Goal: Transaction & Acquisition: Purchase product/service

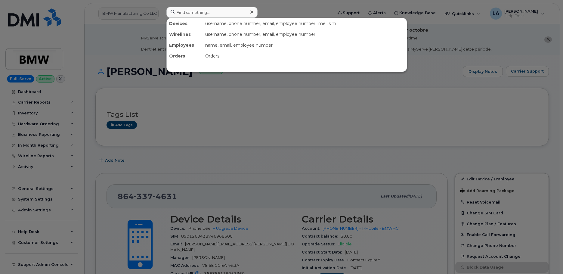
click at [192, 10] on input at bounding box center [212, 12] width 91 height 11
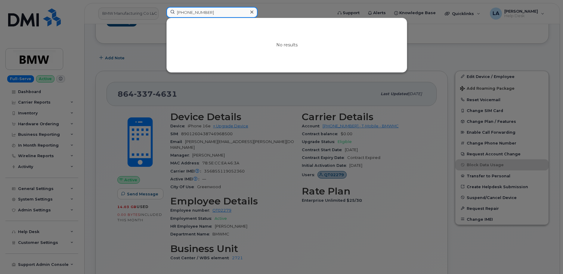
drag, startPoint x: 209, startPoint y: 12, endPoint x: 163, endPoint y: 12, distance: 46.7
click at [163, 12] on div "913 206 7963 No results" at bounding box center [248, 13] width 172 height 13
paste input "913 928 7211"
drag, startPoint x: 218, startPoint y: 14, endPoint x: 173, endPoint y: 11, distance: 45.2
click at [173, 11] on input "913 928 7211" at bounding box center [212, 12] width 91 height 11
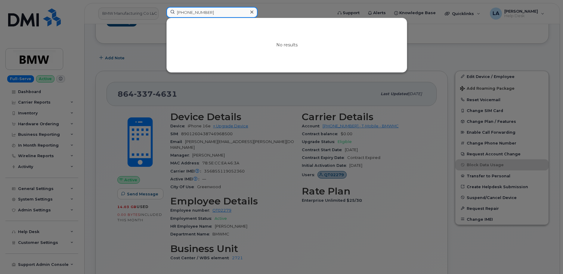
paste input "166560"
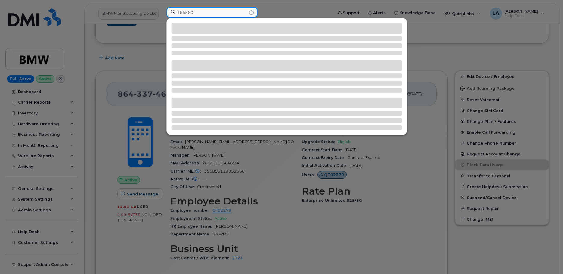
type input "166560"
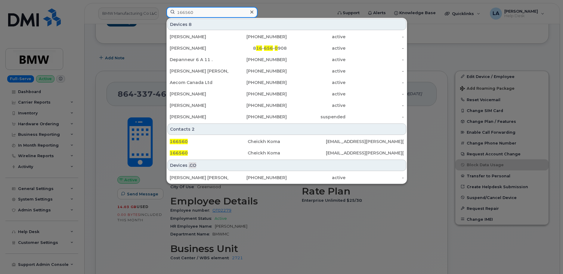
drag, startPoint x: 208, startPoint y: 14, endPoint x: 173, endPoint y: 12, distance: 34.7
click at [170, 13] on input "166560" at bounding box center [212, 12] width 91 height 11
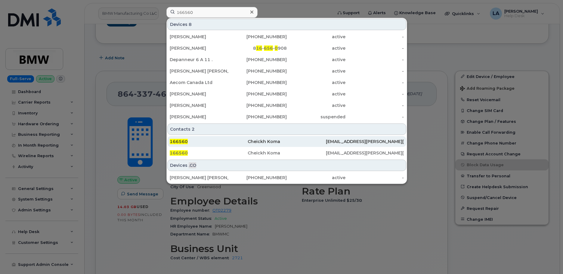
click at [179, 145] on div "166560" at bounding box center [209, 141] width 78 height 11
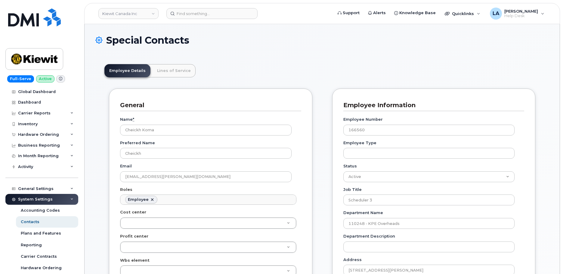
scroll to position [18, 0]
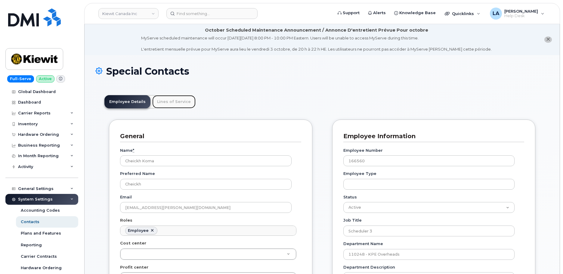
click at [162, 104] on link "Lines of Service" at bounding box center [173, 101] width 43 height 13
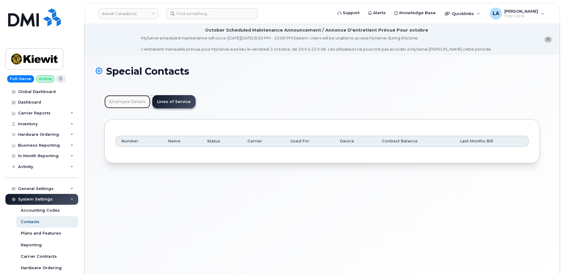
click at [127, 103] on link "Employee Details" at bounding box center [127, 101] width 46 height 13
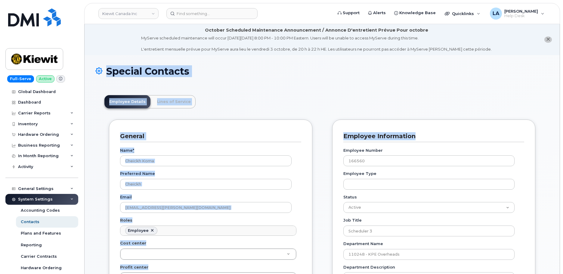
drag, startPoint x: 563, startPoint y: 44, endPoint x: 565, endPoint y: 125, distance: 81.3
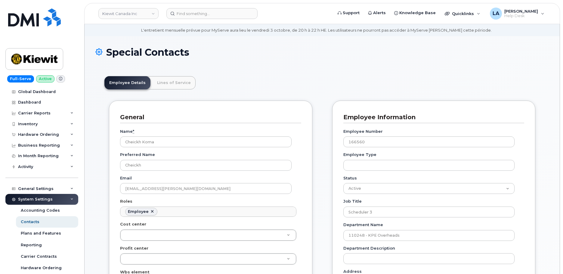
scroll to position [0, 0]
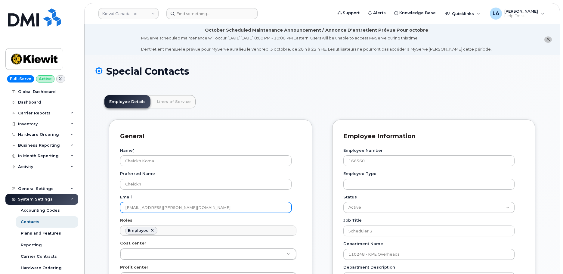
drag, startPoint x: 156, startPoint y: 209, endPoint x: 178, endPoint y: 202, distance: 23.6
click at [124, 209] on input "CHEICKH.KOMA@KIEWIT.COM" at bounding box center [206, 207] width 172 height 11
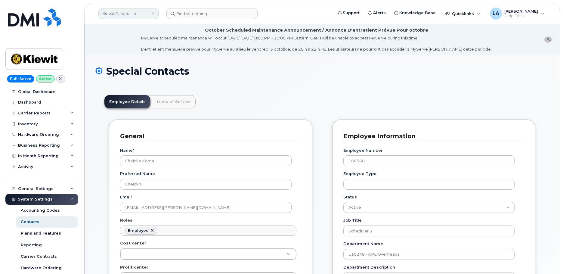
click at [142, 12] on link "Kiewit Canada Inc" at bounding box center [128, 13] width 60 height 11
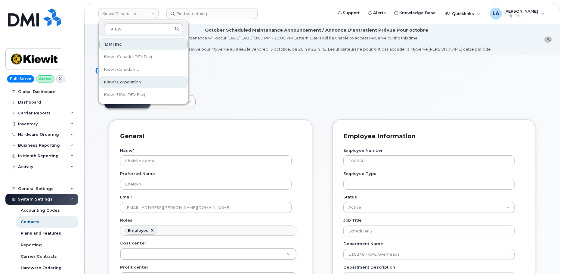
type input "KIEW"
click at [126, 82] on span "Kiewit Corporation" at bounding box center [122, 82] width 37 height 6
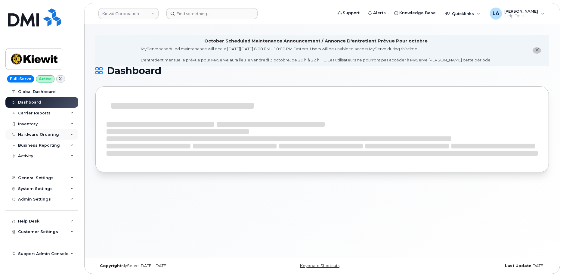
click at [38, 135] on div "Hardware Ordering" at bounding box center [38, 134] width 41 height 5
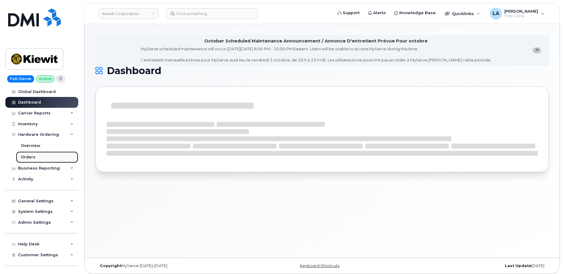
click at [29, 156] on div "Orders" at bounding box center [28, 156] width 15 height 5
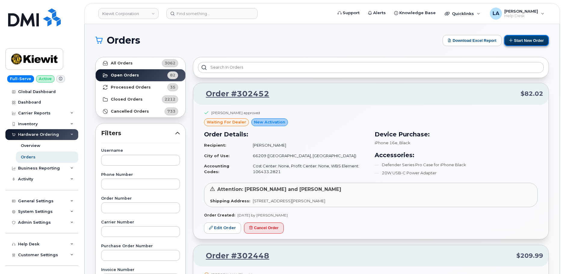
click at [526, 43] on button "Start New Order" at bounding box center [526, 40] width 45 height 11
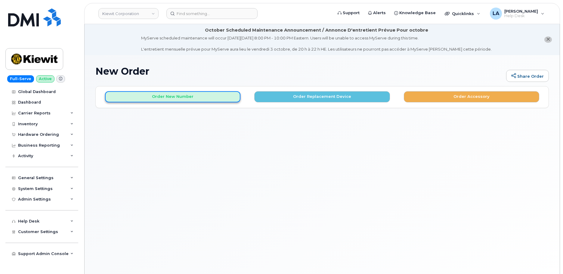
click at [172, 97] on button "Order New Number" at bounding box center [173, 96] width 136 height 11
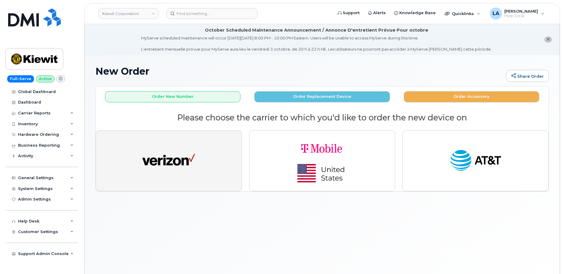
click at [199, 154] on button "button" at bounding box center [169, 160] width 146 height 61
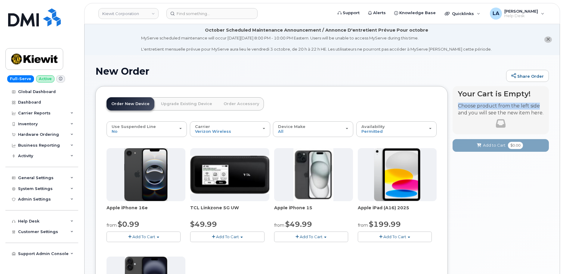
drag, startPoint x: 563, startPoint y: 94, endPoint x: 564, endPoint y: 112, distance: 17.8
click at [563, 109] on html "Kiewit Corporation Support Alerts Knowledge Base Quicklinks Suspend / Cancel De…" at bounding box center [281, 244] width 563 height 489
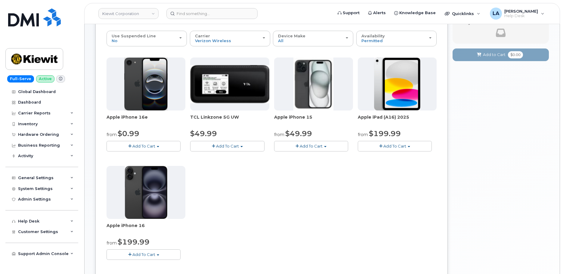
scroll to position [96, 0]
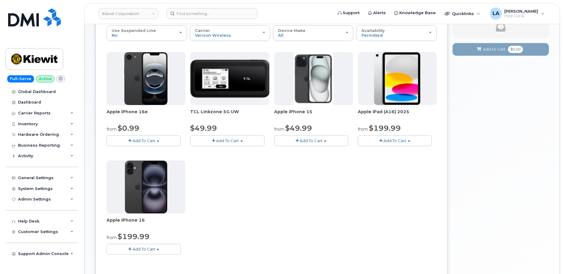
click at [154, 144] on button "Add To Cart" at bounding box center [144, 141] width 74 height 11
click at [147, 151] on link "$0.99 - 2 Year Activation (128GB)" at bounding box center [147, 152] width 78 height 8
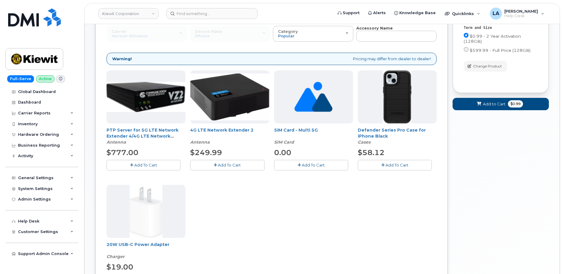
click at [394, 165] on span "Add To Cart" at bounding box center [397, 165] width 23 height 5
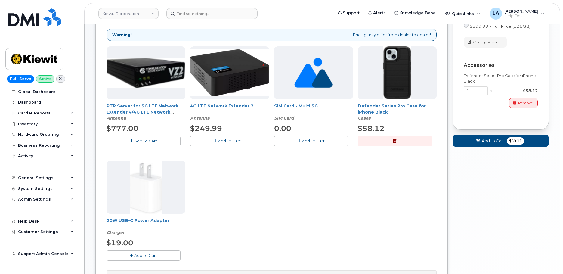
scroll to position [131, 0]
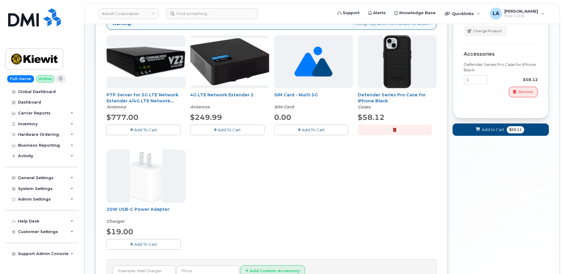
click at [136, 244] on span "Add To Cart" at bounding box center [145, 244] width 23 height 5
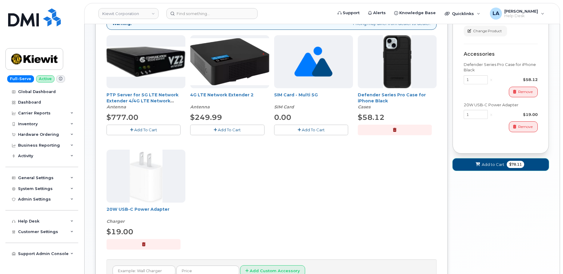
click at [486, 164] on span "Add to Cart" at bounding box center [493, 165] width 23 height 6
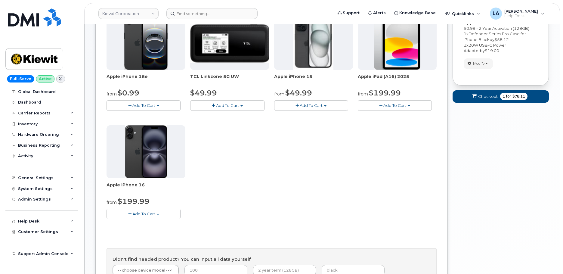
scroll to position [215, 0]
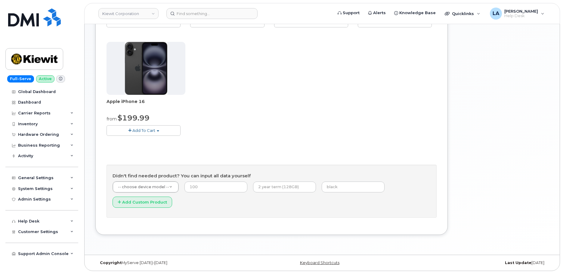
click at [563, 133] on html "Kiewit Corporation Support Alerts Knowledge Base Quicklinks Suspend / Cancel De…" at bounding box center [281, 29] width 563 height 489
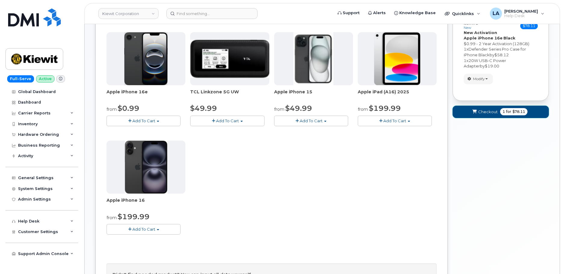
click at [468, 113] on button "Checkout 1 for $78.11" at bounding box center [501, 112] width 96 height 12
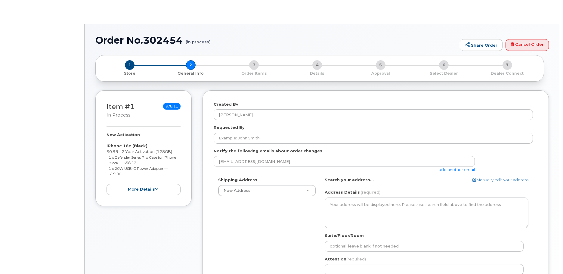
select select
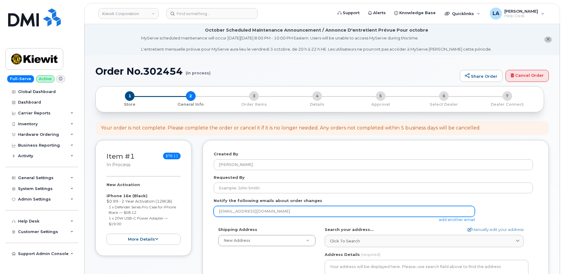
drag, startPoint x: 272, startPoint y: 210, endPoint x: 203, endPoint y: 210, distance: 69.0
click at [203, 210] on div "Created By [PERSON_NAME] Requested By Notify the following emails about order c…" at bounding box center [376, 266] width 347 height 252
paste input "[EMAIL_ADDRESS][PERSON_NAME][DOMAIN_NAME]"
type input "CHEICKH.KOMA@KIEWIT.COM"
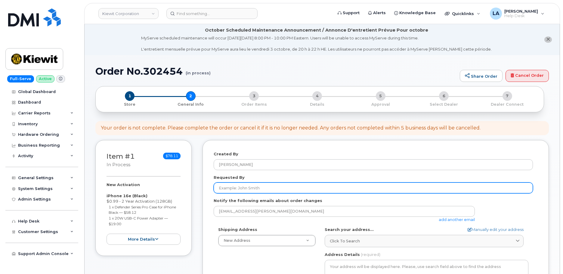
click at [263, 186] on input "Requested By" at bounding box center [374, 187] width 320 height 11
paste input "CHEICKH.KOMA"
type input "CHEICKH.KOMA"
drag, startPoint x: 260, startPoint y: 188, endPoint x: 189, endPoint y: 186, distance: 71.1
click at [188, 188] on div "Item #1 in process $78.11 New Activation iPhone 16e (Black) $0.99 - 2 Year Acti…" at bounding box center [322, 270] width 454 height 261
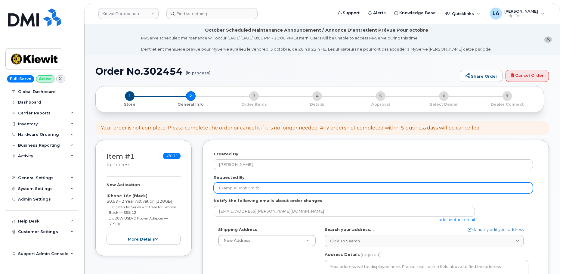
click at [264, 189] on input "Requested By" at bounding box center [374, 187] width 320 height 11
paste input "[PERSON_NAME]"
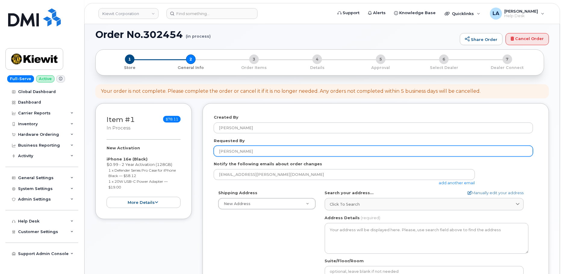
scroll to position [53, 0]
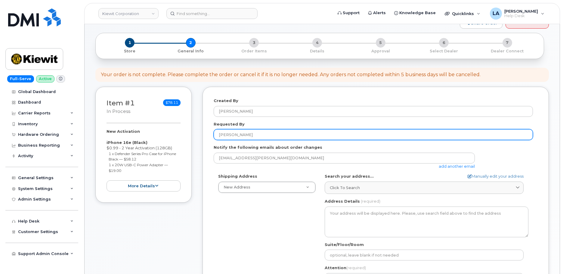
type input "[PERSON_NAME]"
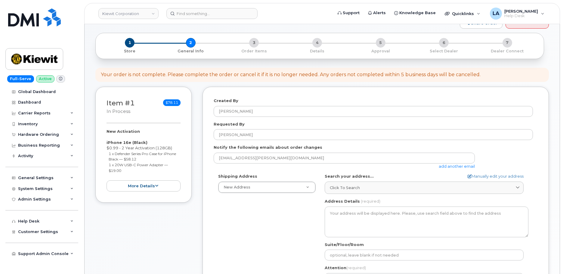
click at [458, 167] on link "add another email" at bounding box center [457, 166] width 36 height 5
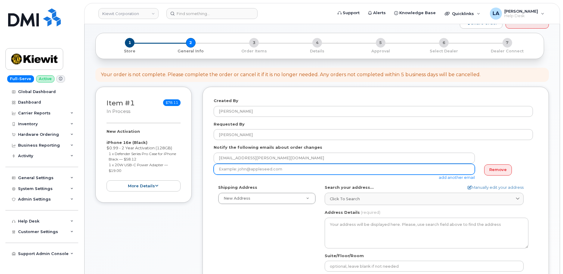
drag, startPoint x: 296, startPoint y: 167, endPoint x: 300, endPoint y: 165, distance: 4.2
click at [296, 167] on input "email" at bounding box center [344, 169] width 261 height 11
paste input "KARLA.JOHNSON@KIEWIT.COM"
type input "KARLA.JOHNSON@KIEWIT.COM"
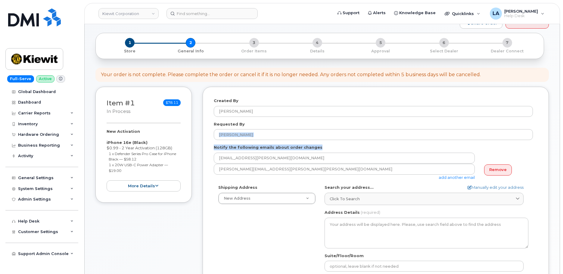
drag, startPoint x: 562, startPoint y: 132, endPoint x: 564, endPoint y: 152, distance: 20.3
click at [563, 152] on html "Kiewit Corporation Support Alerts Knowledge Base Quicklinks Suspend / Cancel De…" at bounding box center [281, 237] width 563 height 581
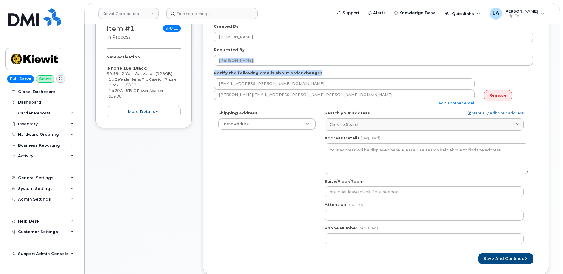
scroll to position [129, 0]
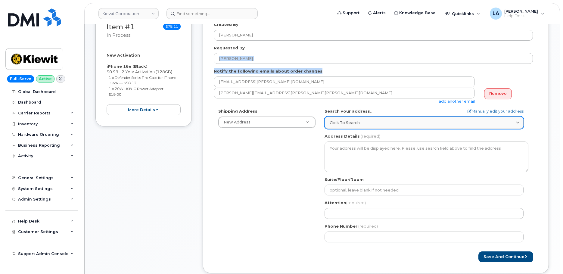
click at [394, 118] on link "Click to search" at bounding box center [424, 123] width 199 height 12
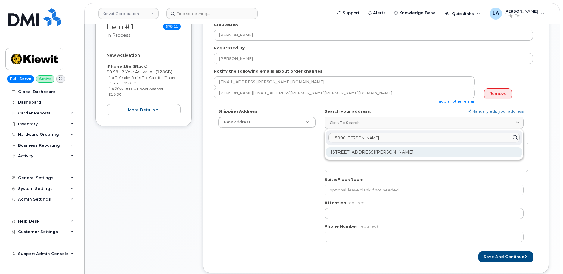
type input "8900 Renner Bl"
click at [381, 154] on div "8900 Renner Blvd Lenexa KS 66219-3049" at bounding box center [424, 152] width 196 height 10
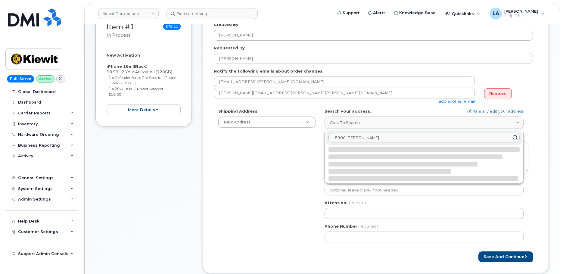
select select
type textarea "8900 Renner Blvd LENEXA KS 66219-3049 UNITED STATES"
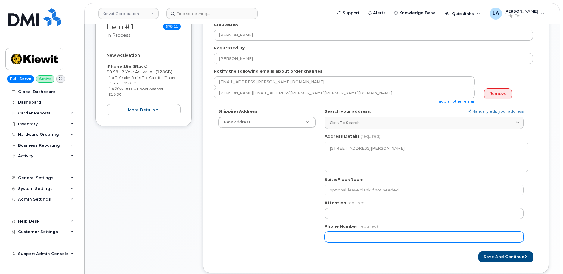
click at [347, 235] on input "Phone Number" at bounding box center [424, 237] width 199 height 11
paste input "9132067963"
select select
type input "9132067963"
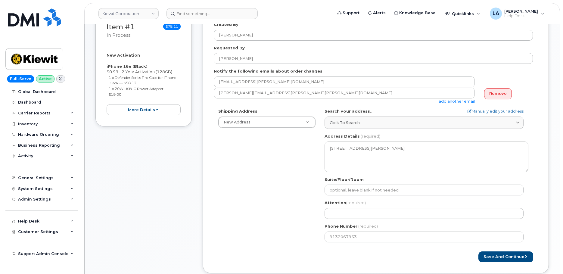
click at [295, 214] on div "Shipping Address New Address New Address 1031 Country Lane 19009 S Laurel Park …" at bounding box center [373, 177] width 319 height 138
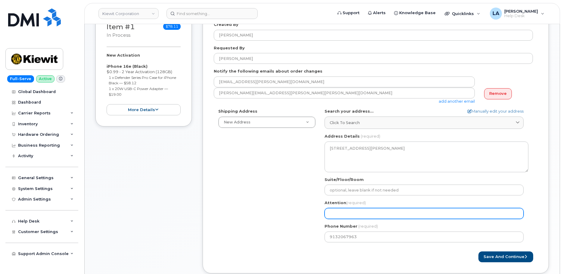
click at [357, 213] on input "Attention (required)" at bounding box center [424, 213] width 199 height 11
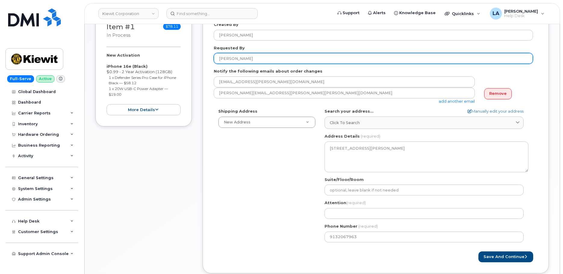
drag, startPoint x: 239, startPoint y: 59, endPoint x: 207, endPoint y: 73, distance: 35.1
click at [201, 57] on div "Item #1 in process $78.11 New Activation iPhone 16e (Black) $0.99 - 2 Year Acti…" at bounding box center [322, 147] width 454 height 272
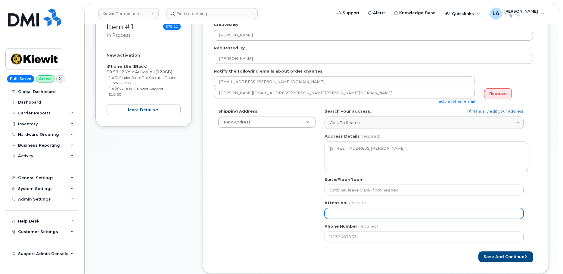
click at [382, 215] on input "Attention (required)" at bounding box center [424, 213] width 199 height 11
paste input "[PERSON_NAME]"
select select
type input "[PERSON_NAME]"
select select
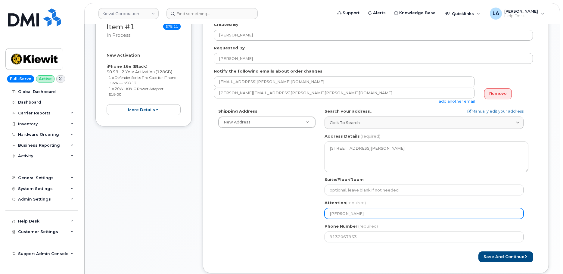
type input "Karla Johnso"
select select
type input "Karla Johns"
select select
type input "Karla John"
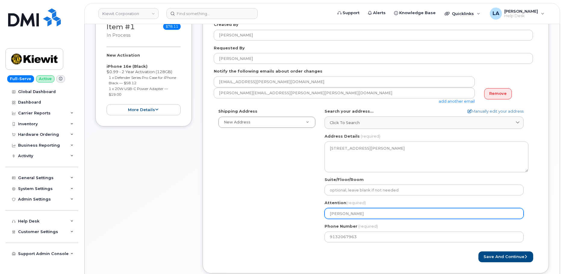
select select
type input "Karla Joh"
select select
type input "Karla Jo"
select select
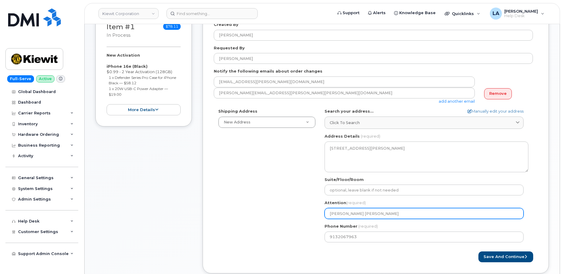
type input "Karla J"
select select
type input "Karla"
select select
type input "Karl"
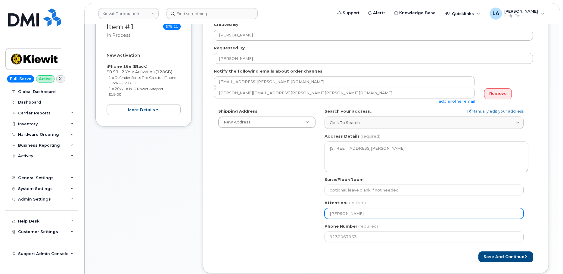
select select
type input "Kar"
select select
type input "Ka"
select select
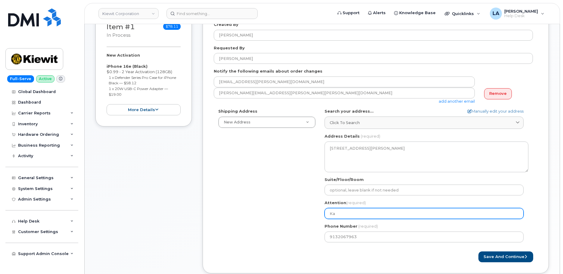
type input "K"
select select
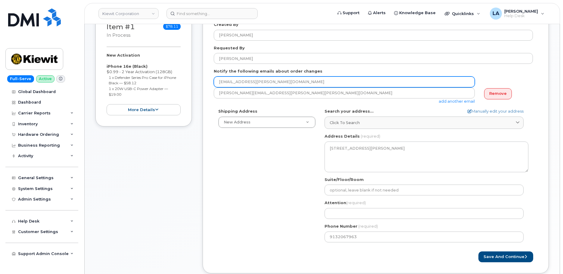
drag, startPoint x: 252, startPoint y: 83, endPoint x: 213, endPoint y: 80, distance: 38.6
click at [213, 80] on div "Created By Lanette Aparicio Requested By Karla Johnson Notify the following ema…" at bounding box center [376, 142] width 346 height 263
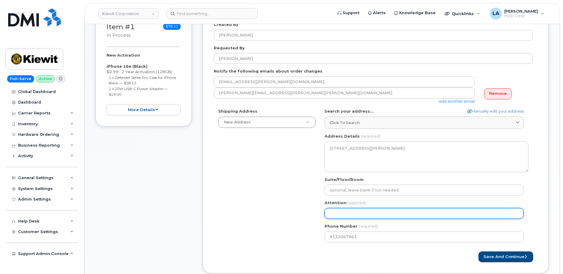
click at [379, 212] on input "Attention (required)" at bounding box center [424, 213] width 199 height 11
paste input "CHEICKH.KOMA"
select select
type input "CHEICKH.KOMA"
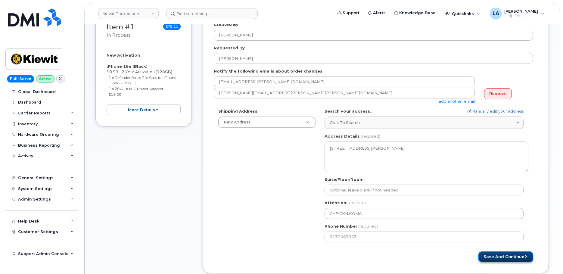
click at [494, 255] on button "Save and Continue" at bounding box center [506, 256] width 55 height 11
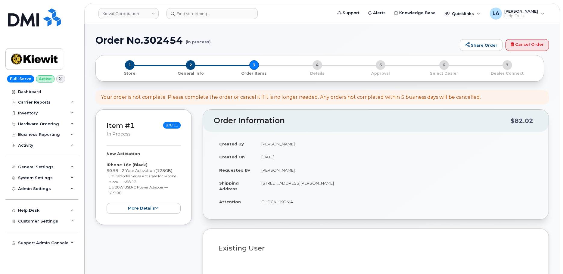
select select
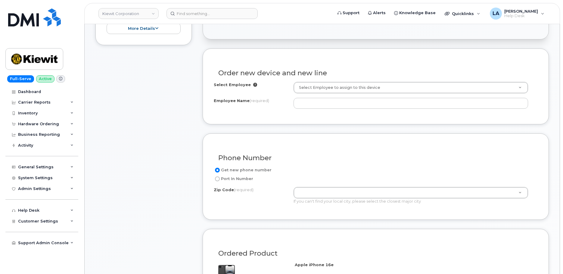
scroll to position [222, 0]
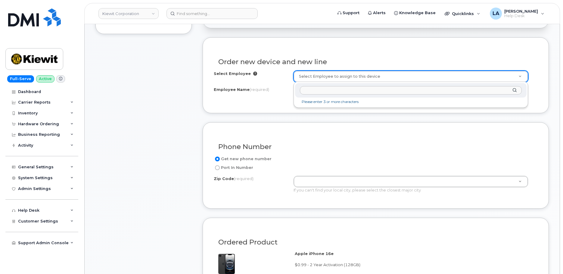
click at [352, 93] on input "text" at bounding box center [411, 90] width 222 height 9
click at [322, 90] on input "CHEICKH.KOMA" at bounding box center [411, 90] width 222 height 9
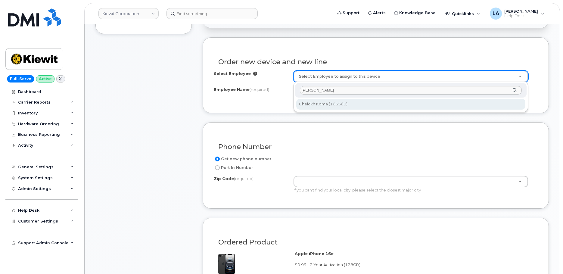
type input "[PERSON_NAME]"
type input "2992110"
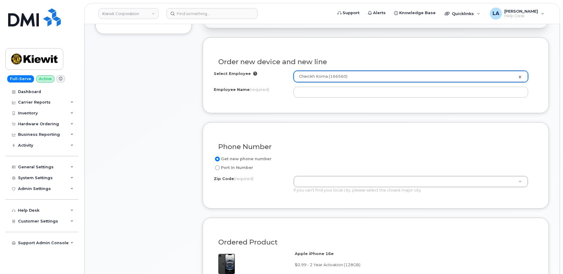
type input "Cheickh Koma"
type input "8900 Renner Blvd"
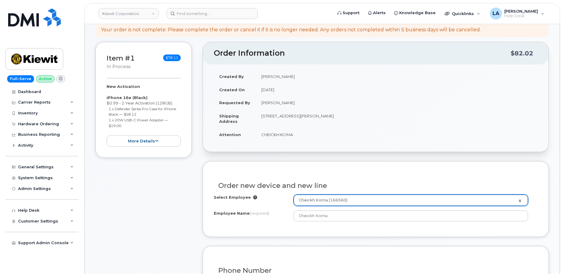
scroll to position [92, 0]
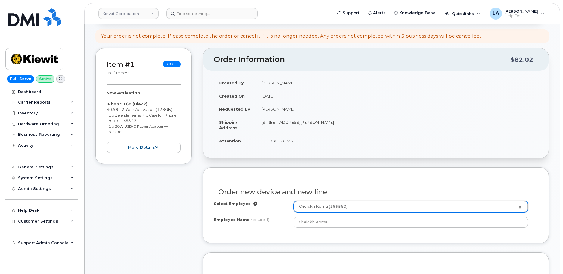
click at [329, 124] on td "[STREET_ADDRESS][PERSON_NAME]" at bounding box center [397, 125] width 282 height 19
copy td "66219"
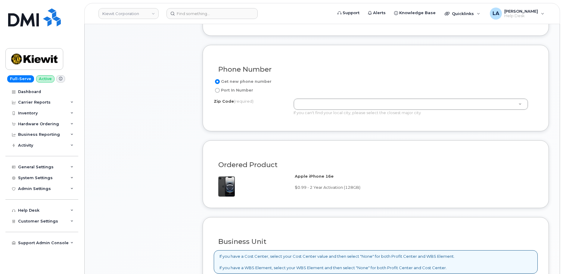
scroll to position [318, 0]
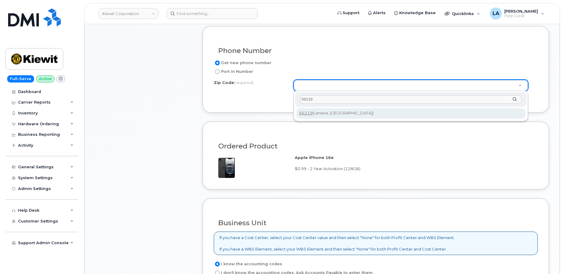
type input "66219"
type input "66219 (Lenexa, KS)"
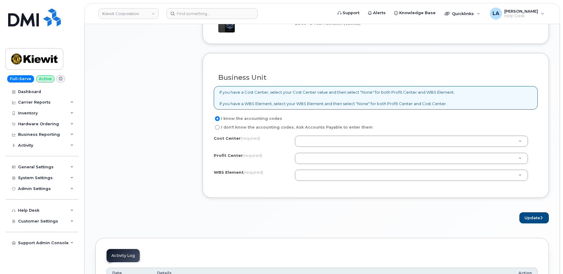
scroll to position [535, 0]
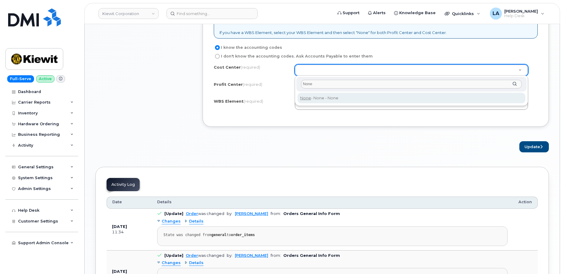
type input "None"
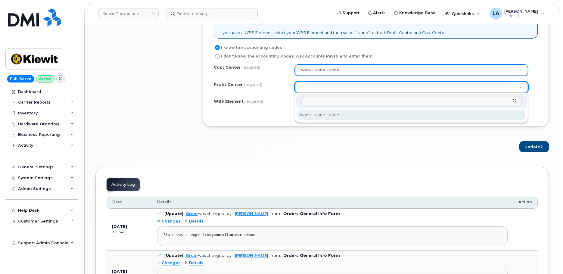
select select "None"
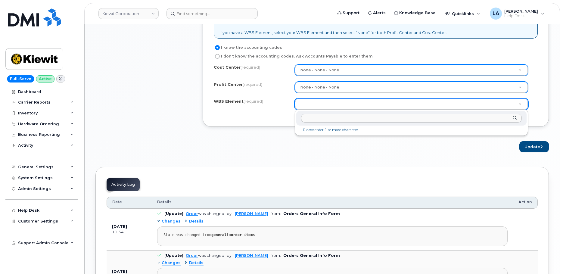
click at [348, 116] on input "text" at bounding box center [411, 118] width 221 height 9
type input "110248.3323"
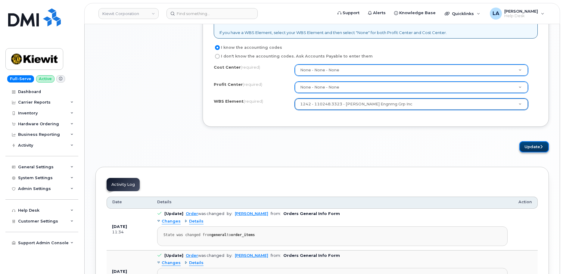
click at [538, 143] on button "Update" at bounding box center [534, 146] width 30 height 11
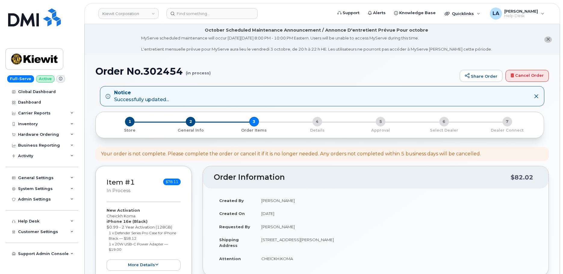
click at [324, 80] on div "Order No.302454 (in process) Share Order Cancel Order" at bounding box center [322, 76] width 454 height 20
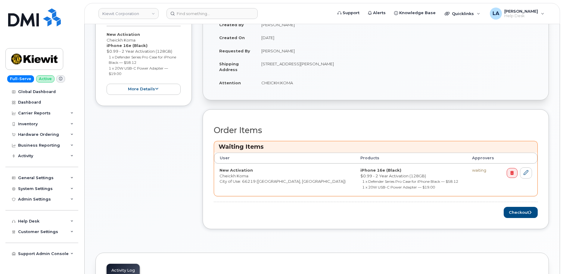
scroll to position [240, 0]
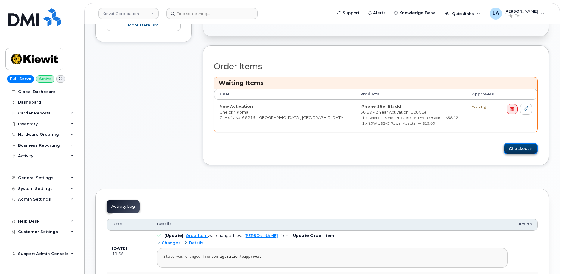
click at [528, 148] on button "Checkout" at bounding box center [521, 148] width 34 height 11
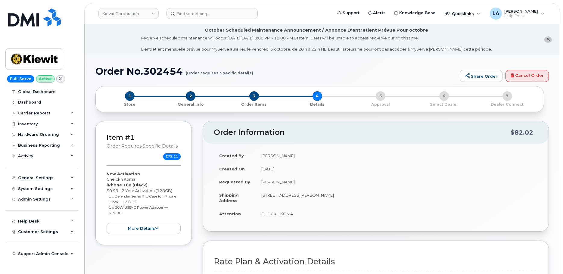
click at [467, 135] on h2 "Order Information" at bounding box center [362, 132] width 297 height 8
click at [543, 112] on div "1 Store 2 General Info 3 Order Items 4 Details 5 Approval 6 Select Dealer 7 Dea…" at bounding box center [319, 99] width 449 height 26
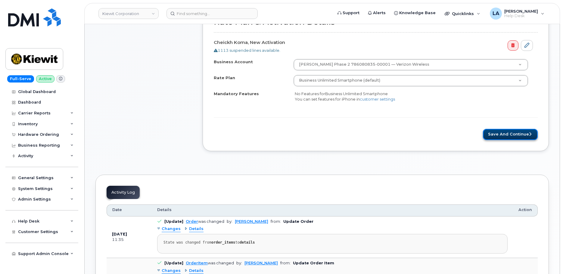
click at [507, 133] on button "Save and Continue" at bounding box center [510, 134] width 55 height 11
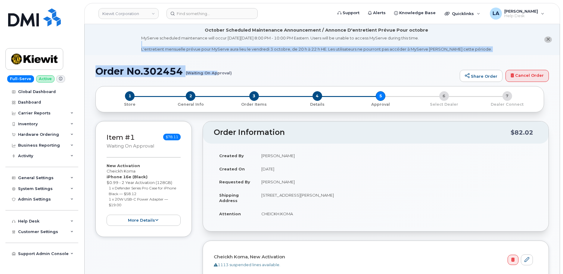
drag, startPoint x: 91, startPoint y: 41, endPoint x: 218, endPoint y: 74, distance: 131.5
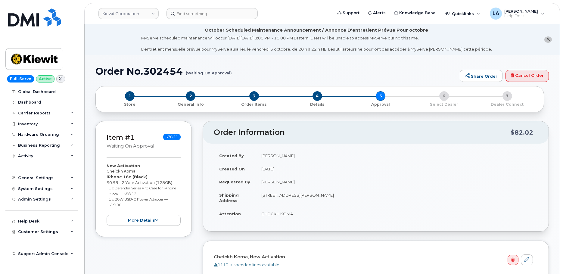
click at [231, 74] on small "(Waiting On Approval)" at bounding box center [209, 70] width 46 height 9
drag, startPoint x: 238, startPoint y: 73, endPoint x: 111, endPoint y: 73, distance: 126.5
click at [111, 73] on h1 "Order No.302454 (Waiting On Approval)" at bounding box center [275, 71] width 361 height 11
click at [96, 71] on h1 "Order No.302454 (Waiting On Approval)" at bounding box center [275, 71] width 361 height 11
drag, startPoint x: 100, startPoint y: 70, endPoint x: 244, endPoint y: 73, distance: 144.0
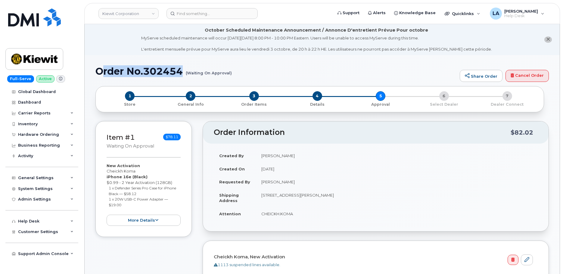
click at [235, 75] on h1 "Order No.302454 (Waiting On Approval)" at bounding box center [275, 71] width 361 height 11
click at [245, 73] on h1 "Order No.302454 (Waiting On Approval)" at bounding box center [275, 71] width 361 height 11
drag, startPoint x: 245, startPoint y: 74, endPoint x: 127, endPoint y: 73, distance: 118.4
click at [145, 71] on h1 "Order No.302454 (Waiting On Approval)" at bounding box center [275, 71] width 361 height 11
click at [113, 71] on h1 "Order No.302454 (Waiting On Approval)" at bounding box center [275, 71] width 361 height 11
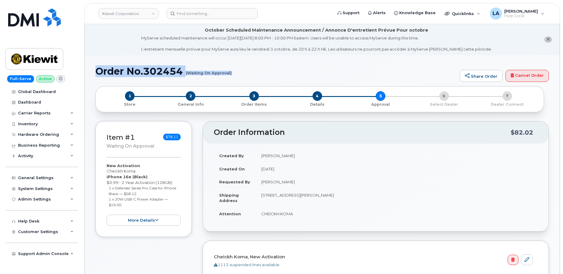
drag, startPoint x: 93, startPoint y: 69, endPoint x: 237, endPoint y: 76, distance: 144.4
copy h1 "Order No.302454 (Waiting On Approval)"
